Goal: Task Accomplishment & Management: Complete application form

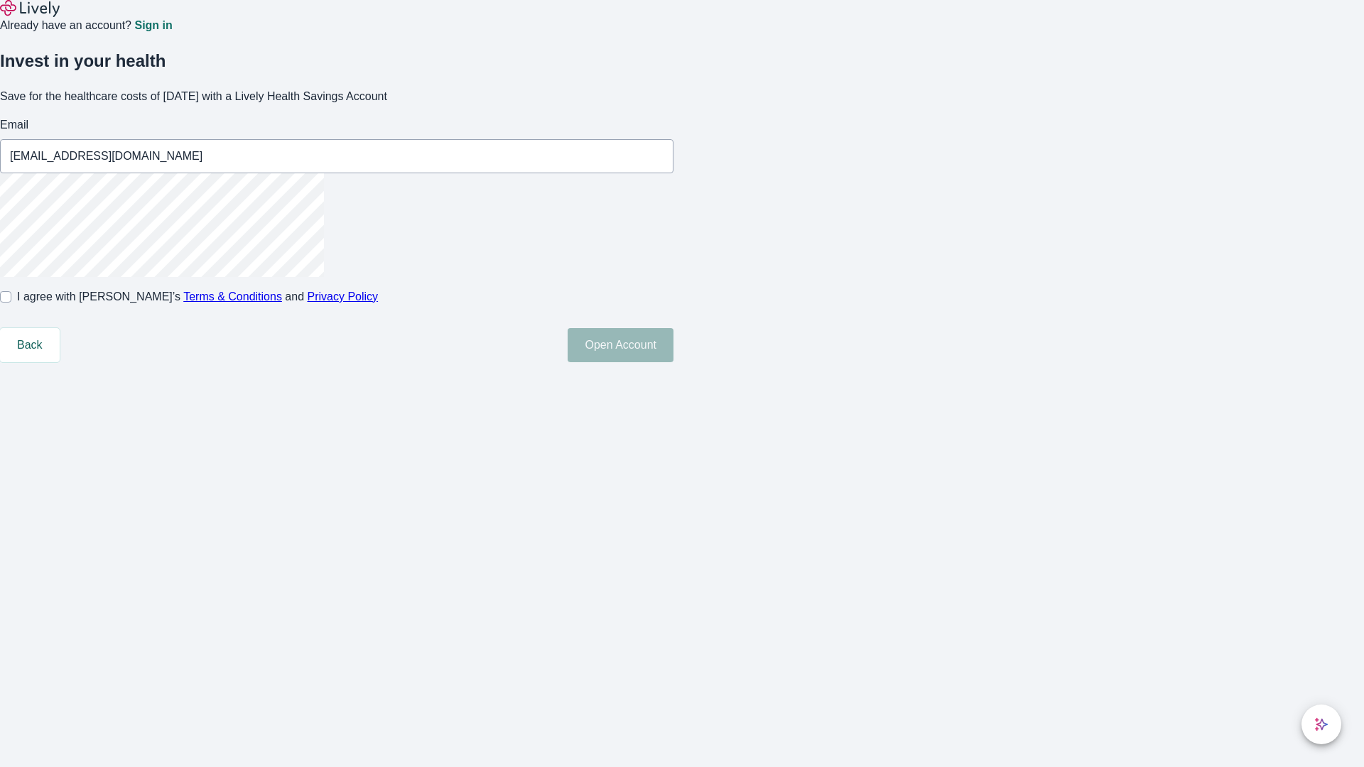
click at [11, 303] on input "I agree with Lively’s Terms & Conditions and Privacy Policy" at bounding box center [5, 296] width 11 height 11
checkbox input "true"
click at [673, 362] on button "Open Account" at bounding box center [621, 345] width 106 height 34
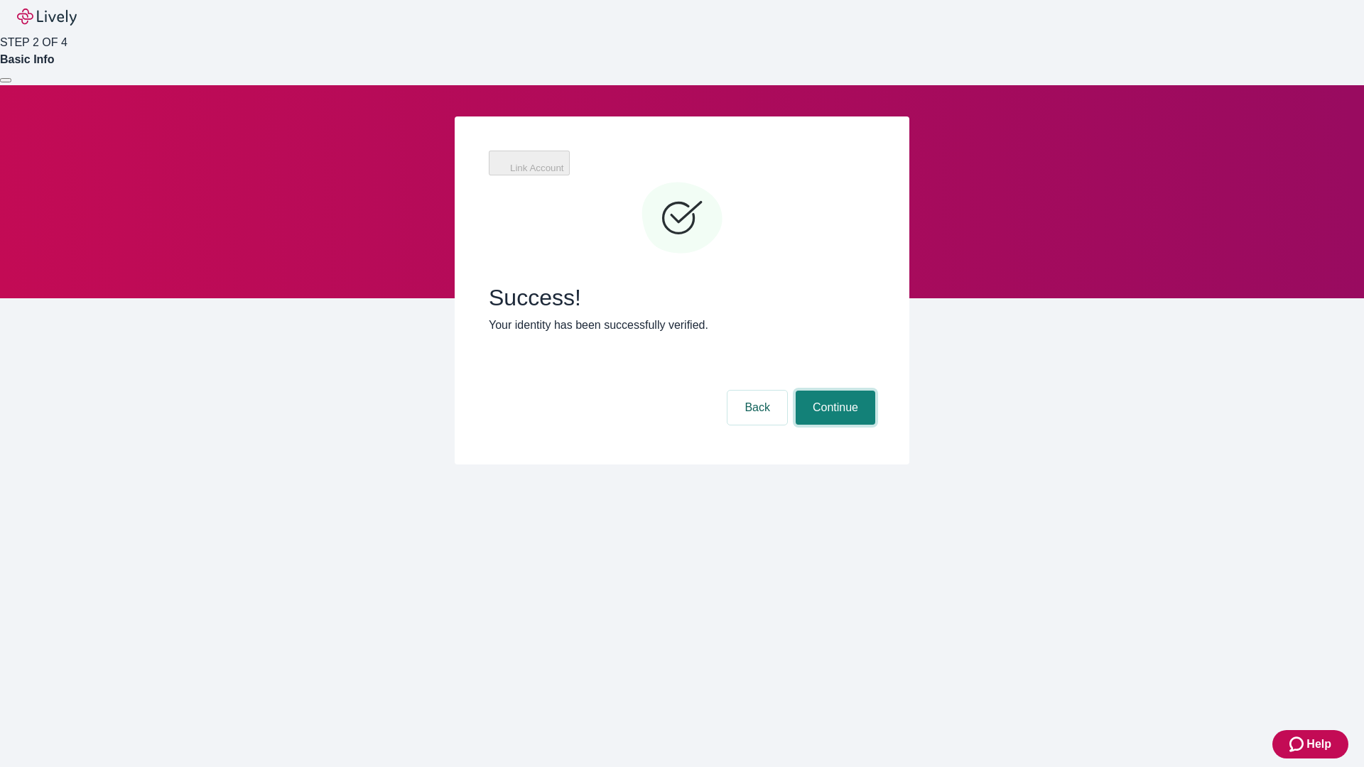
click at [833, 391] on button "Continue" at bounding box center [836, 408] width 80 height 34
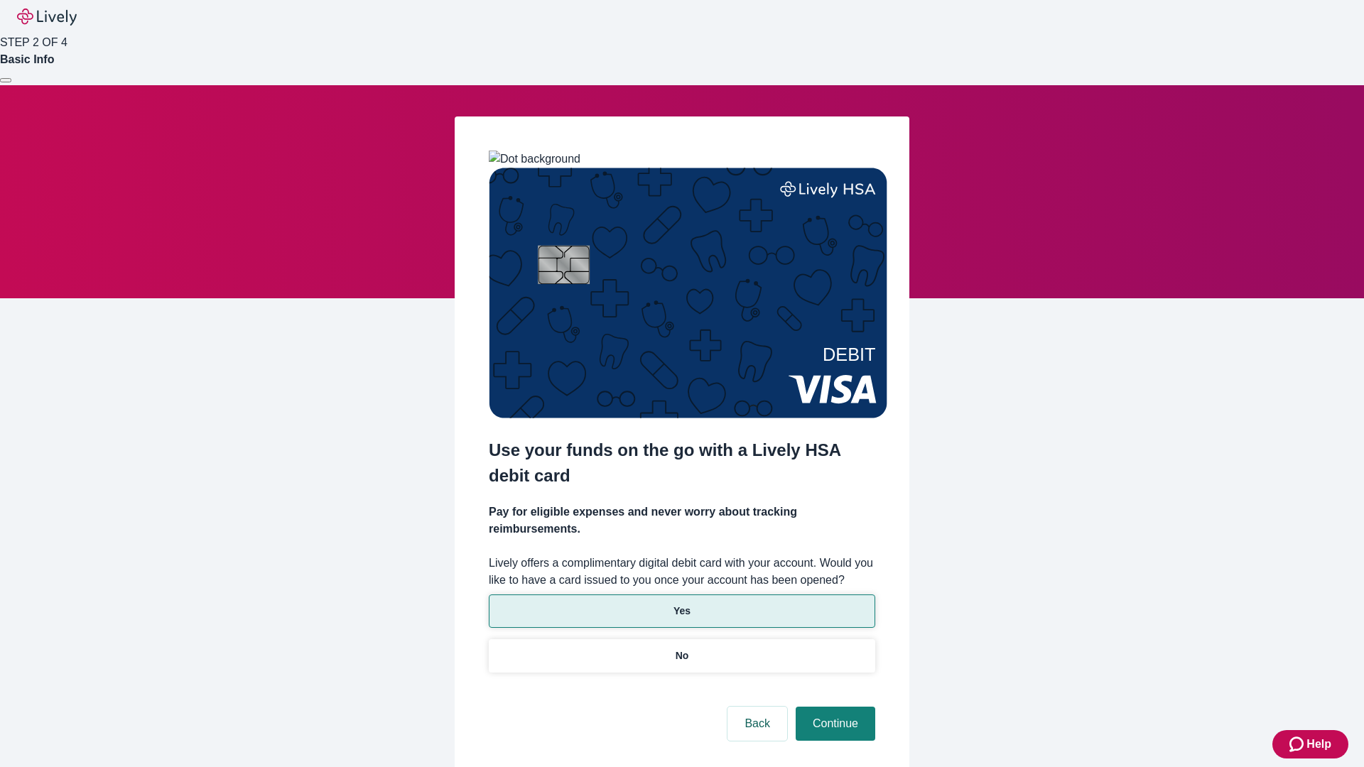
click at [681, 604] on p "Yes" at bounding box center [681, 611] width 17 height 15
click at [833, 707] on button "Continue" at bounding box center [836, 724] width 80 height 34
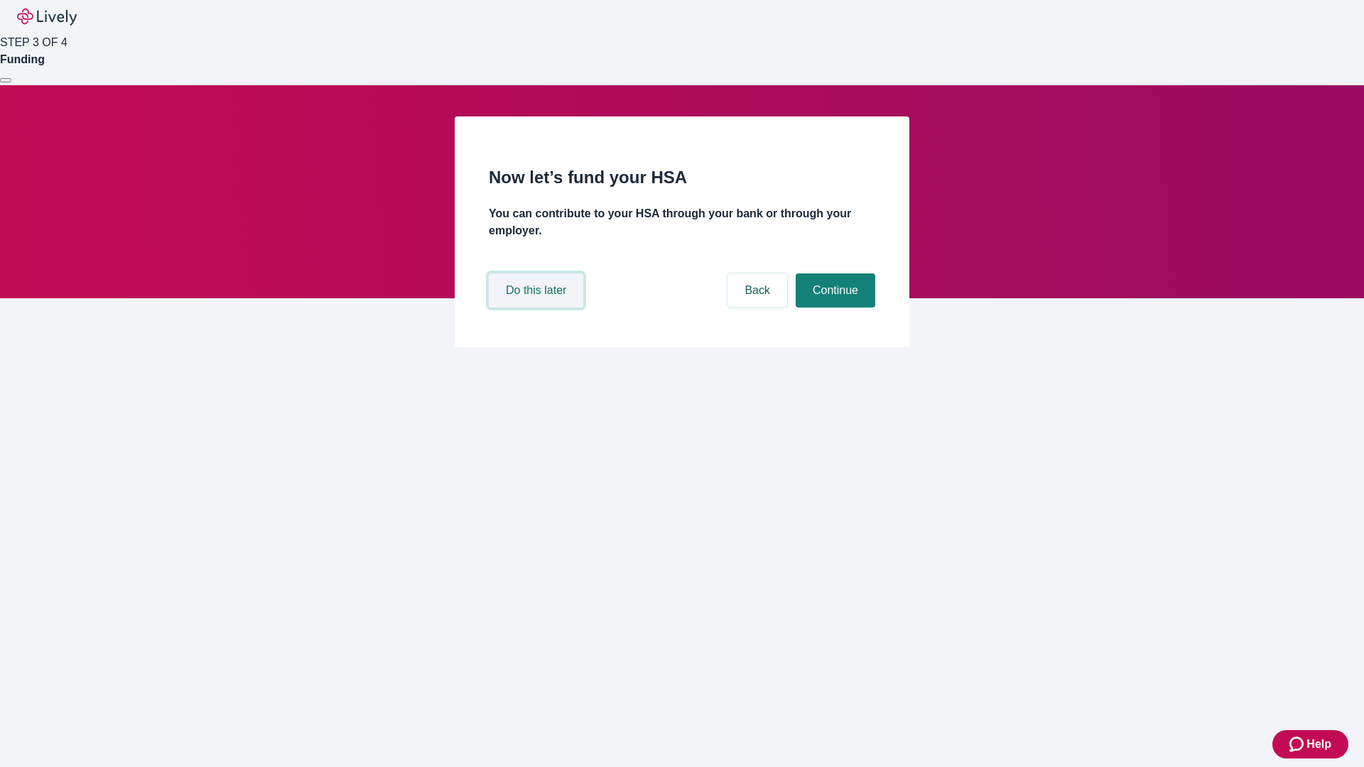
click at [538, 308] on button "Do this later" at bounding box center [536, 290] width 94 height 34
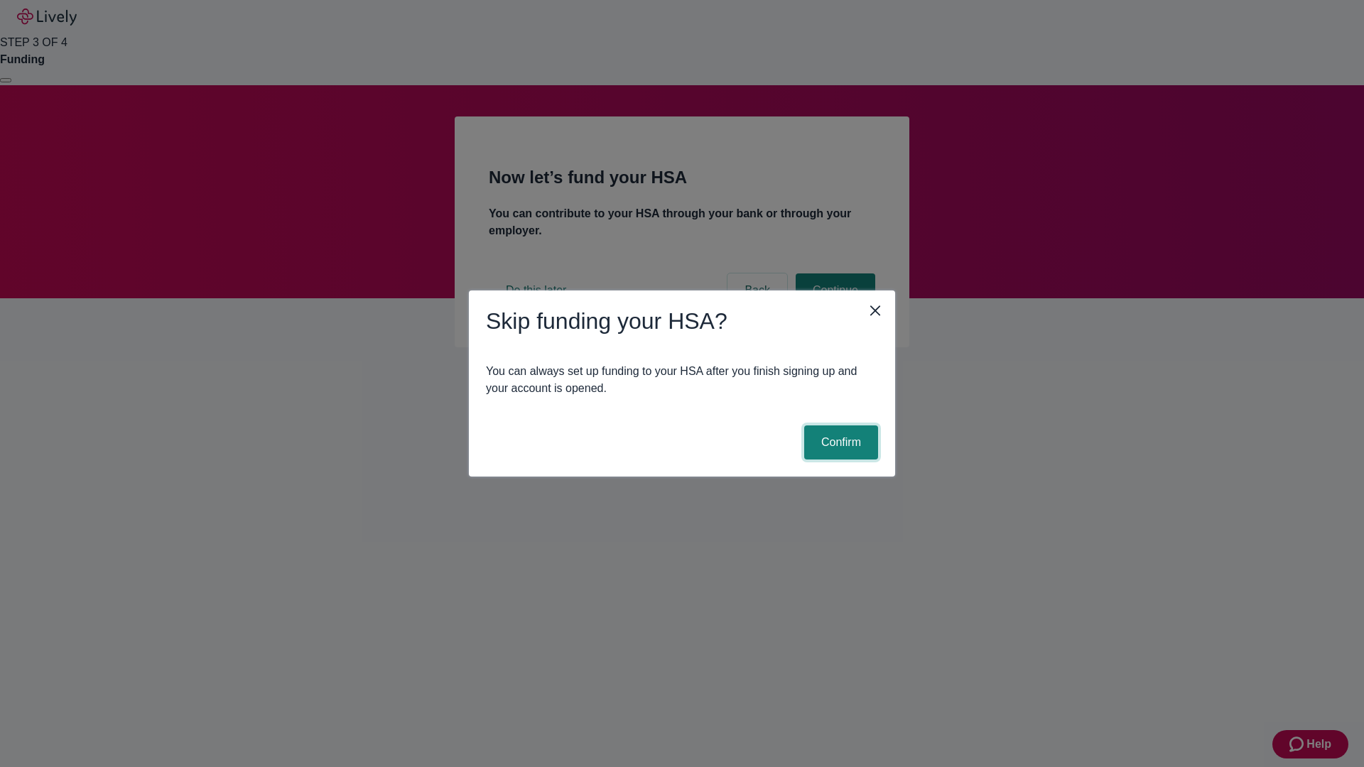
click at [839, 443] on button "Confirm" at bounding box center [841, 443] width 74 height 34
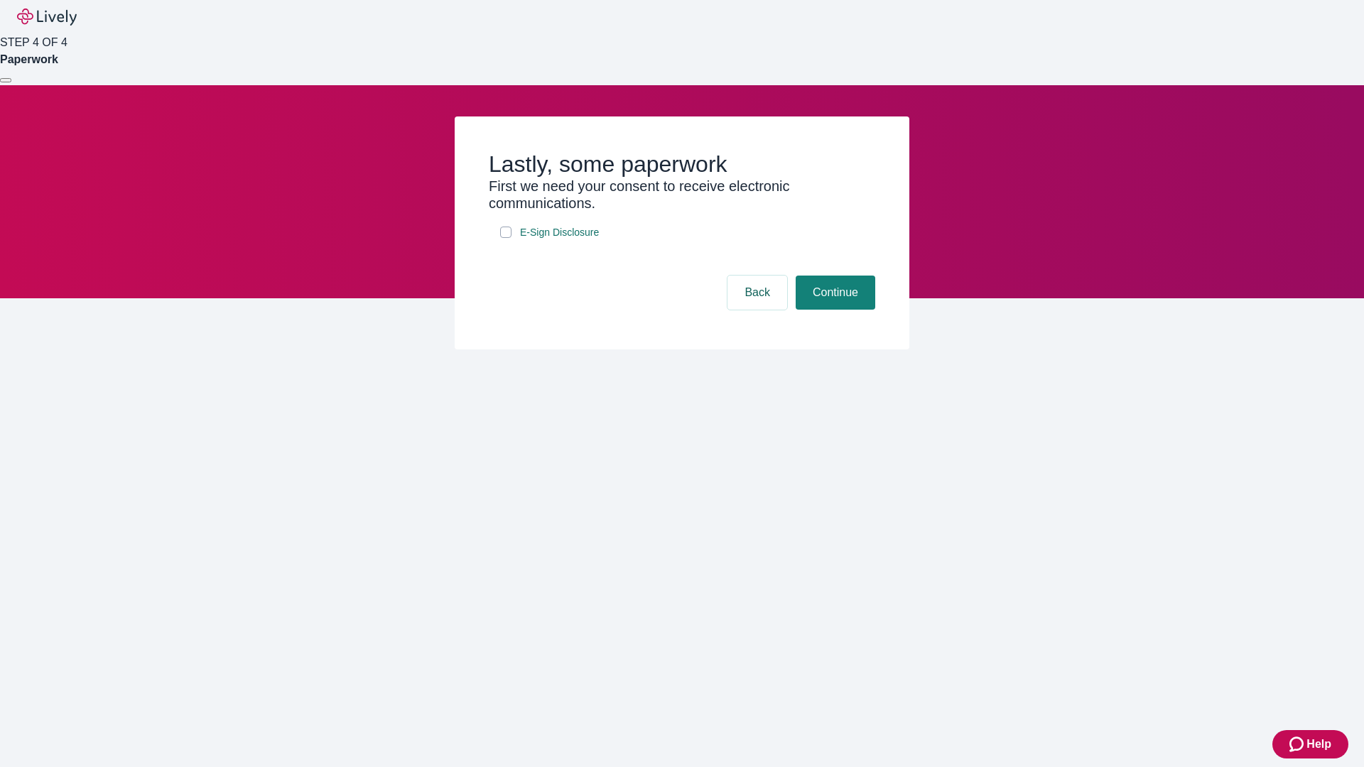
click at [506, 238] on input "E-Sign Disclosure" at bounding box center [505, 232] width 11 height 11
checkbox input "true"
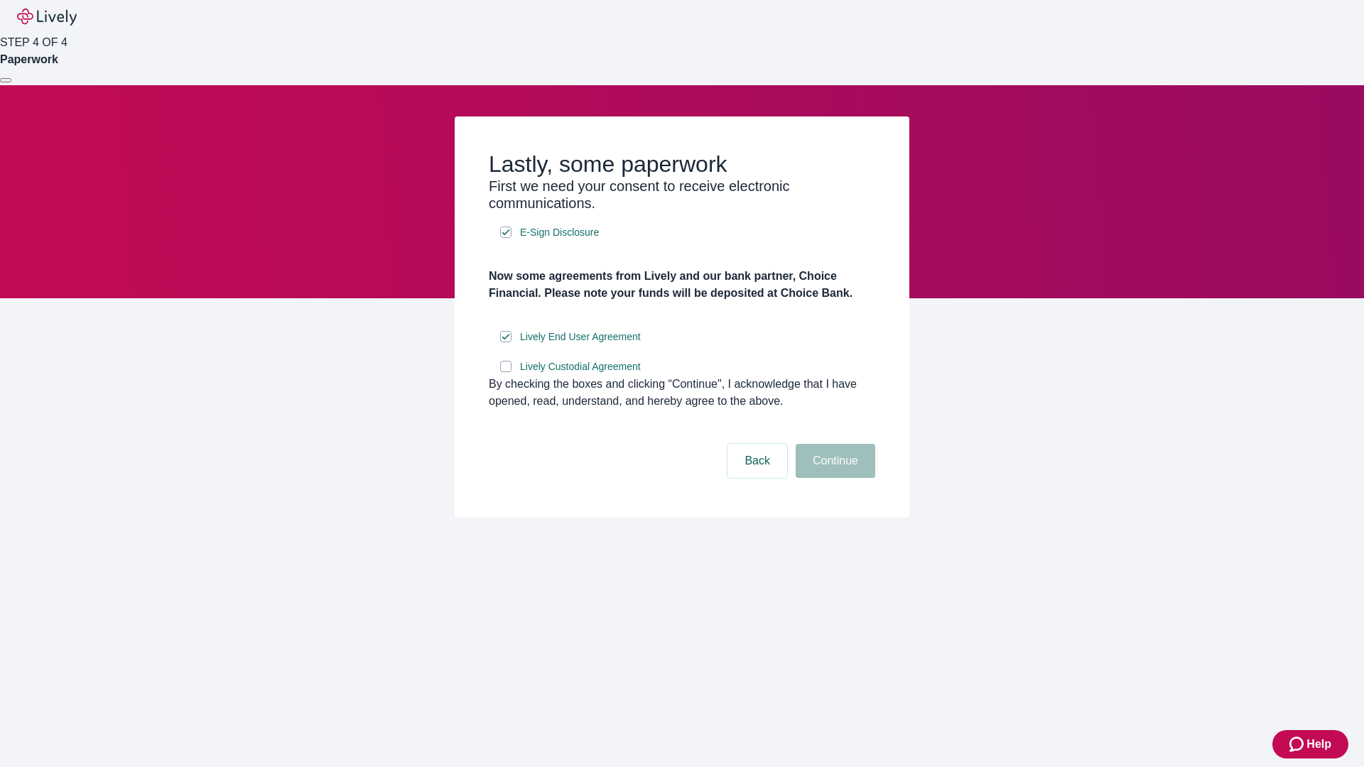
click at [506, 372] on input "Lively Custodial Agreement" at bounding box center [505, 366] width 11 height 11
checkbox input "true"
click at [833, 478] on button "Continue" at bounding box center [836, 461] width 80 height 34
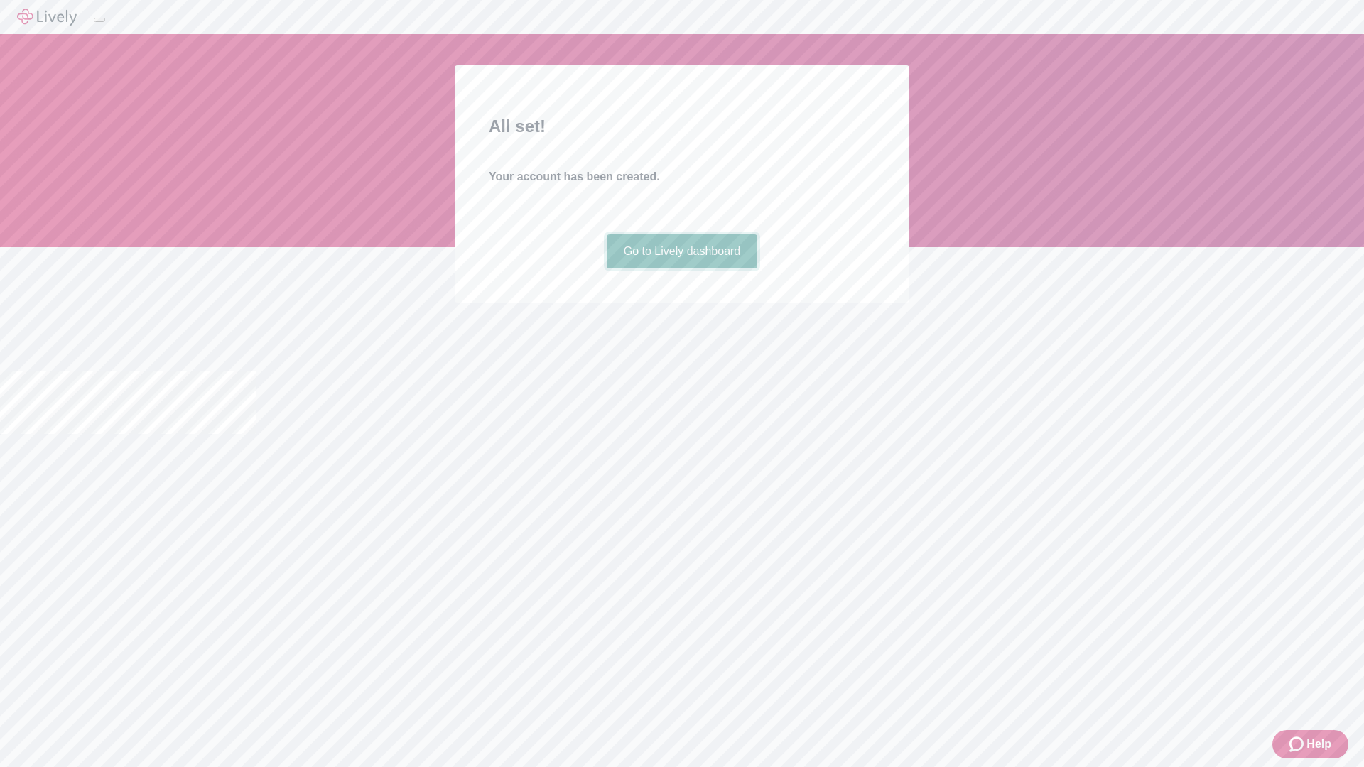
click at [681, 269] on link "Go to Lively dashboard" at bounding box center [682, 251] width 151 height 34
